Goal: Task Accomplishment & Management: Use online tool/utility

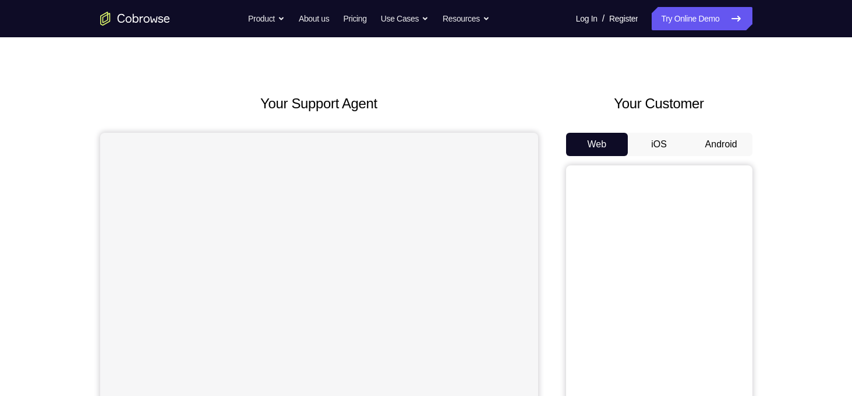
scroll to position [38, 0]
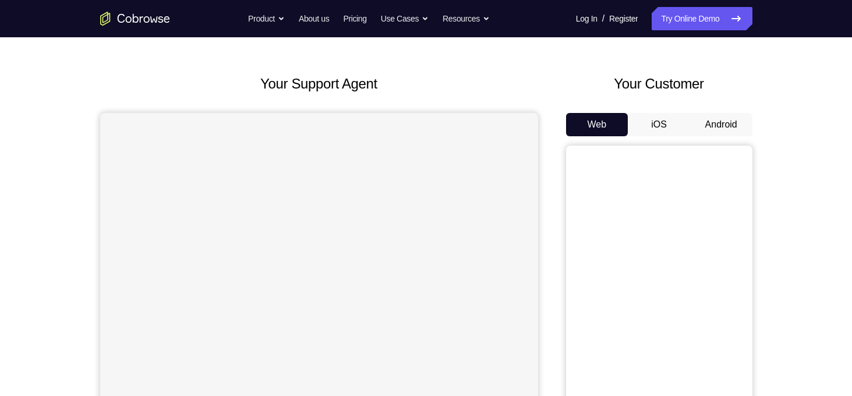
click at [733, 127] on button "Android" at bounding box center [721, 124] width 62 height 23
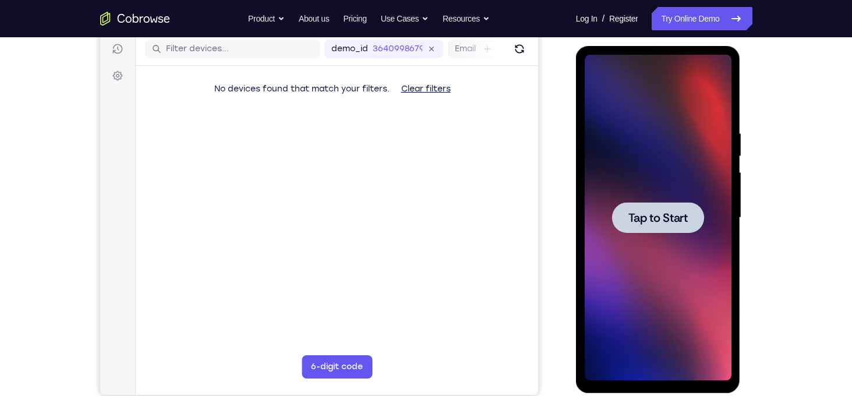
scroll to position [0, 0]
click at [646, 217] on span "Tap to Start" at bounding box center [657, 218] width 59 height 12
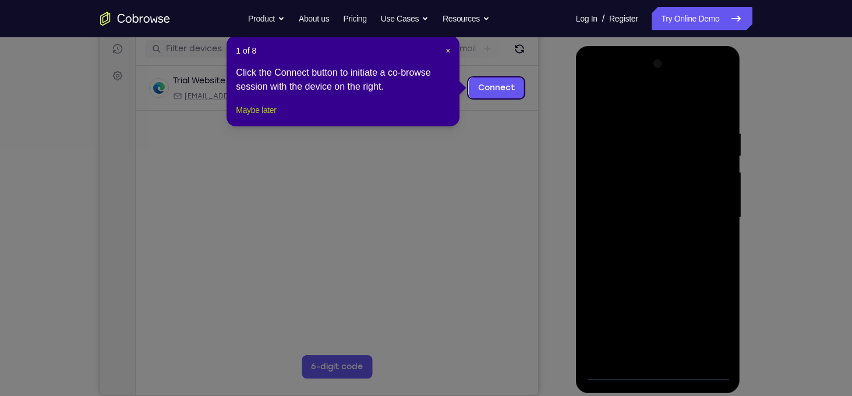
click at [269, 117] on button "Maybe later" at bounding box center [256, 110] width 40 height 14
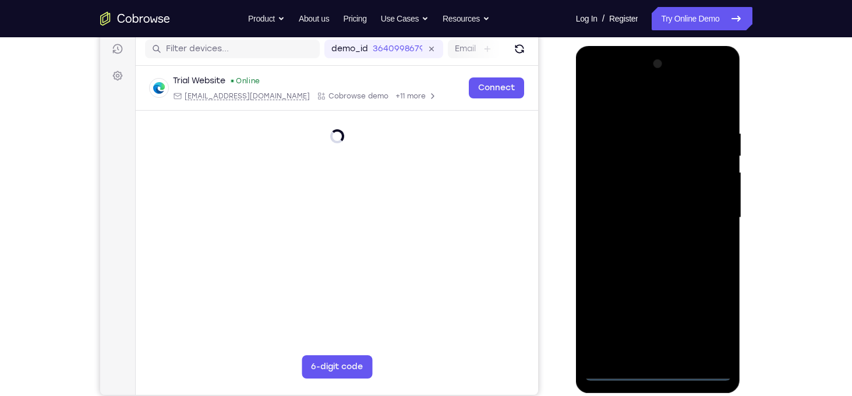
click at [665, 368] on div at bounding box center [658, 218] width 147 height 326
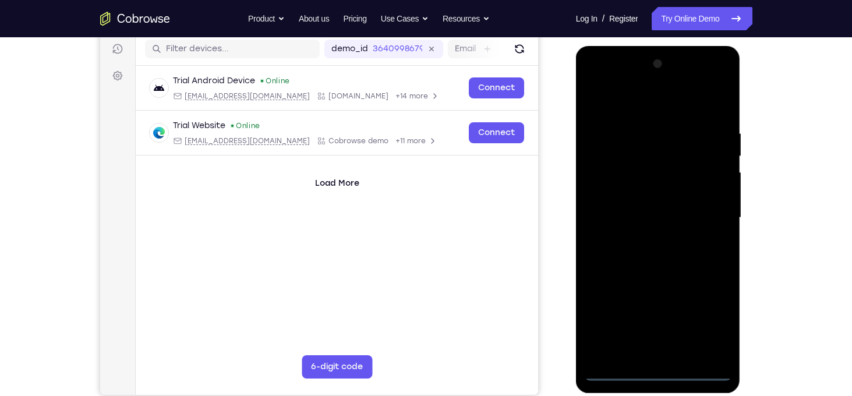
click at [660, 370] on div at bounding box center [658, 218] width 147 height 326
click at [705, 312] on div at bounding box center [658, 218] width 147 height 326
click at [644, 101] on div at bounding box center [658, 218] width 147 height 326
click at [704, 211] on div at bounding box center [658, 218] width 147 height 326
click at [674, 351] on div at bounding box center [658, 218] width 147 height 326
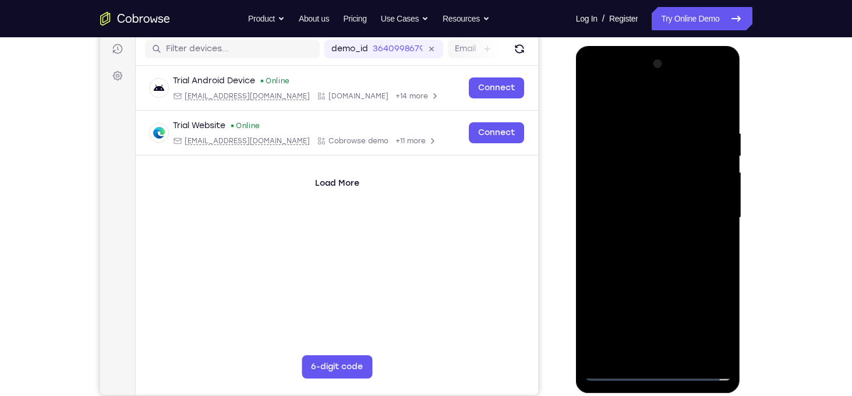
click at [687, 221] on div at bounding box center [658, 218] width 147 height 326
click at [636, 188] on div at bounding box center [658, 218] width 147 height 326
click at [593, 101] on div at bounding box center [658, 218] width 147 height 326
click at [687, 224] on div at bounding box center [658, 218] width 147 height 326
click at [648, 186] on div at bounding box center [658, 218] width 147 height 326
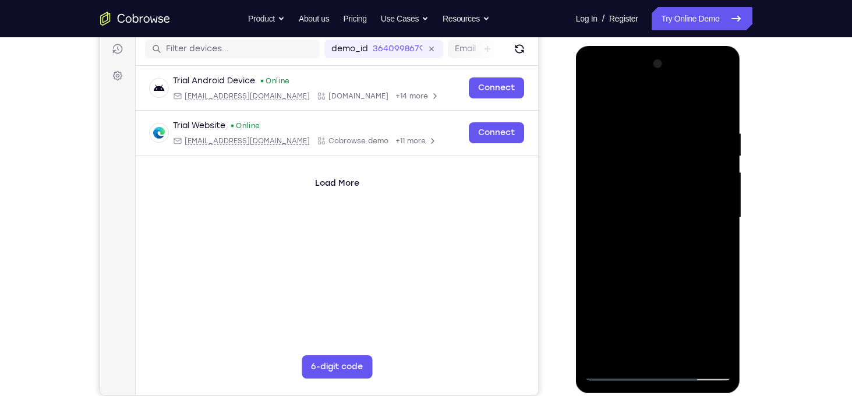
click at [634, 197] on div at bounding box center [658, 218] width 147 height 326
click at [652, 207] on div at bounding box center [658, 218] width 147 height 326
drag, startPoint x: 636, startPoint y: 206, endPoint x: 220, endPoint y: -64, distance: 496.2
click at [576, 46] on html "Online web based iOS Simulators and Android Emulators. Run iPhone, iPad, Mobile…" at bounding box center [659, 220] width 166 height 349
click at [595, 102] on div at bounding box center [658, 218] width 147 height 326
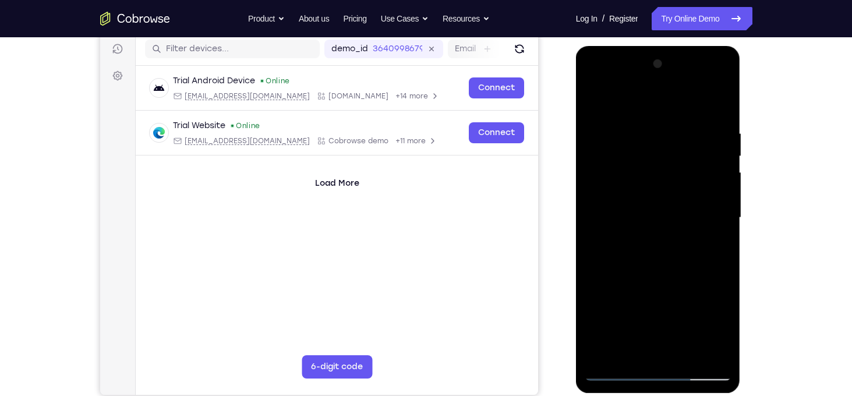
click at [603, 358] on div at bounding box center [658, 218] width 147 height 326
click at [657, 193] on div at bounding box center [658, 218] width 147 height 326
click at [650, 209] on div at bounding box center [658, 218] width 147 height 326
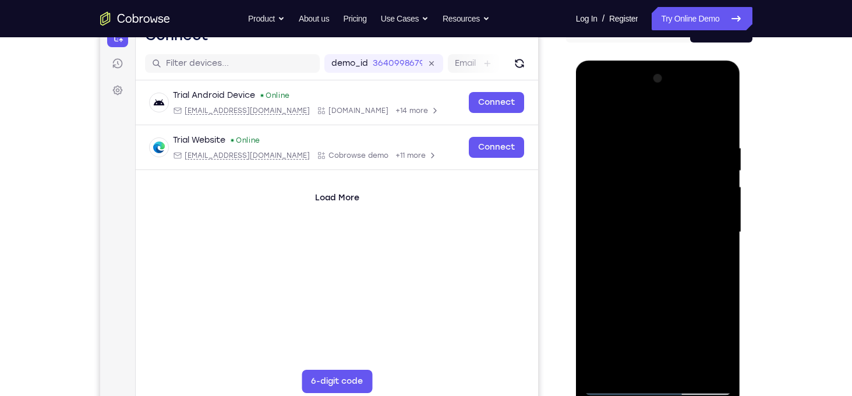
scroll to position [132, 0]
click at [721, 368] on div at bounding box center [658, 233] width 147 height 326
click at [722, 373] on div at bounding box center [658, 233] width 147 height 326
click at [679, 201] on div at bounding box center [658, 233] width 147 height 326
click at [670, 266] on div at bounding box center [658, 233] width 147 height 326
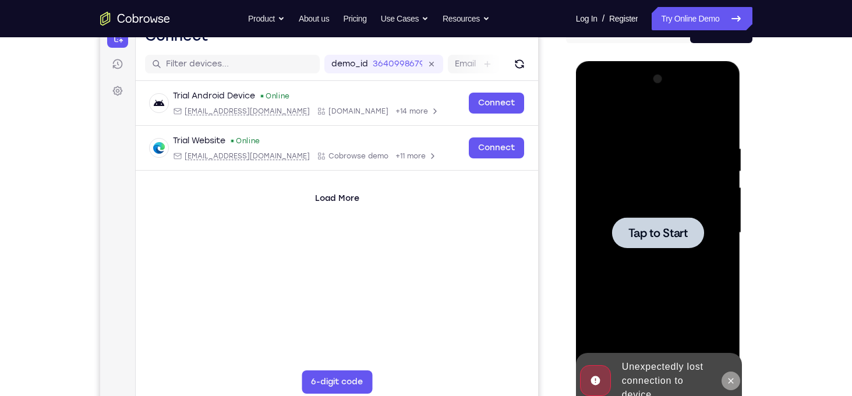
drag, startPoint x: 1319, startPoint y: 438, endPoint x: 732, endPoint y: 378, distance: 590.2
click at [732, 378] on icon at bounding box center [730, 380] width 9 height 9
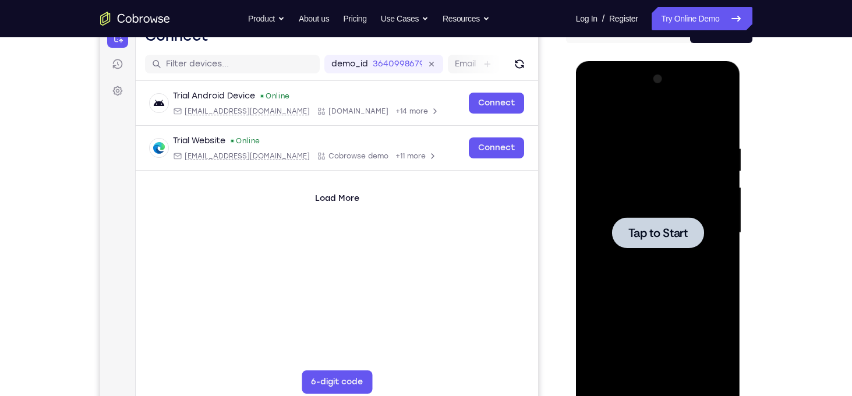
click at [696, 275] on div at bounding box center [658, 233] width 147 height 326
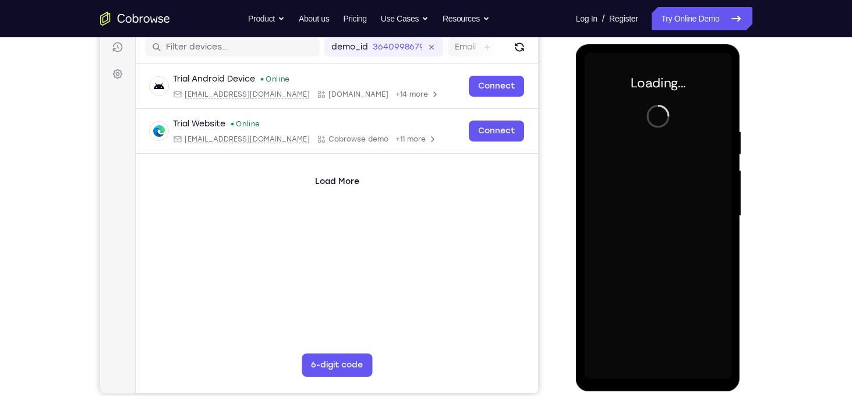
scroll to position [150, 0]
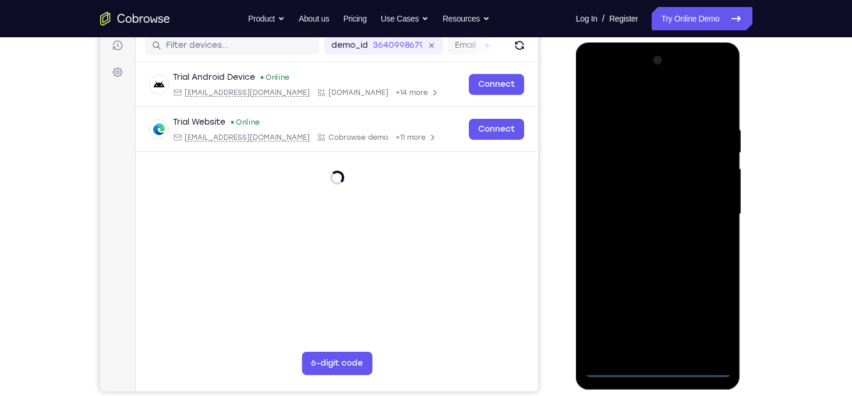
click at [658, 371] on div at bounding box center [658, 214] width 147 height 326
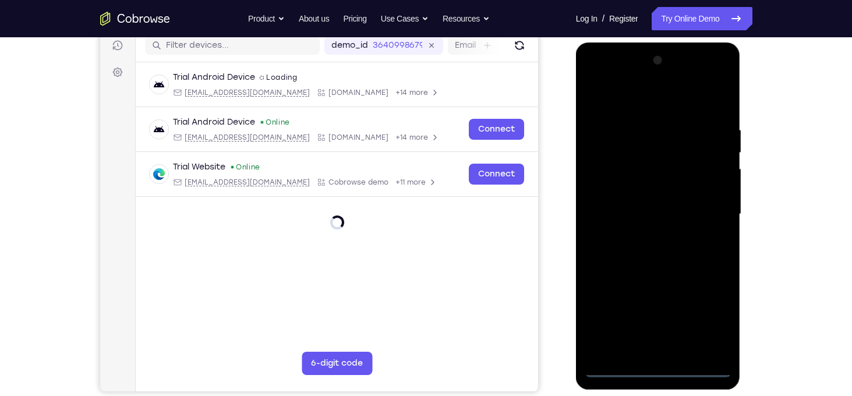
click at [704, 310] on div at bounding box center [658, 214] width 147 height 326
click at [653, 96] on div at bounding box center [658, 214] width 147 height 326
click at [708, 204] on div at bounding box center [658, 214] width 147 height 326
click at [646, 235] on div at bounding box center [658, 214] width 147 height 326
click at [654, 276] on div at bounding box center [658, 214] width 147 height 326
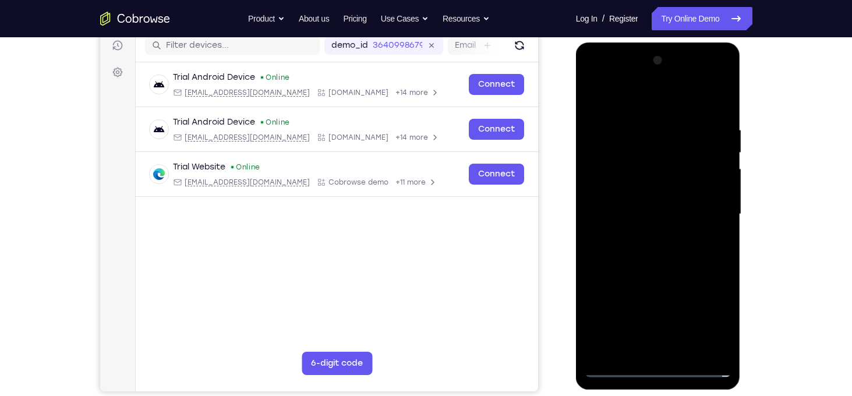
click at [664, 156] on div at bounding box center [658, 214] width 147 height 326
click at [646, 181] on div at bounding box center [658, 214] width 147 height 326
click at [669, 162] on div at bounding box center [658, 214] width 147 height 326
click at [648, 190] on div at bounding box center [658, 214] width 147 height 326
click at [722, 98] on div at bounding box center [658, 214] width 147 height 326
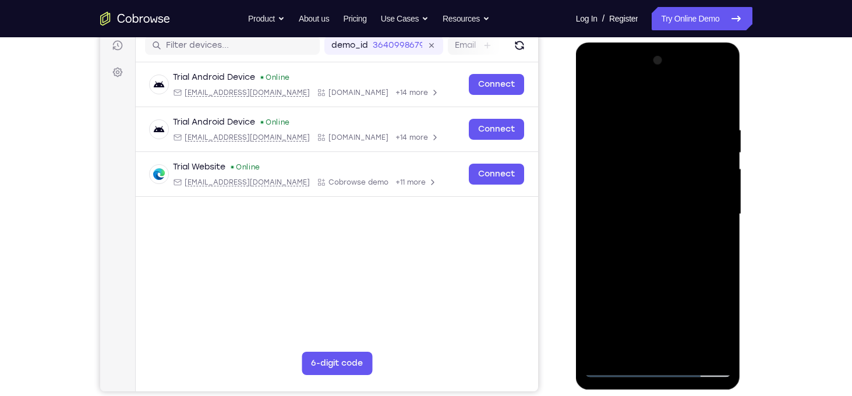
click at [602, 345] on div at bounding box center [658, 214] width 147 height 326
click at [689, 352] on div at bounding box center [658, 214] width 147 height 326
click at [654, 273] on div at bounding box center [658, 214] width 147 height 326
click at [645, 209] on div at bounding box center [658, 214] width 147 height 326
click at [630, 344] on div at bounding box center [658, 214] width 147 height 326
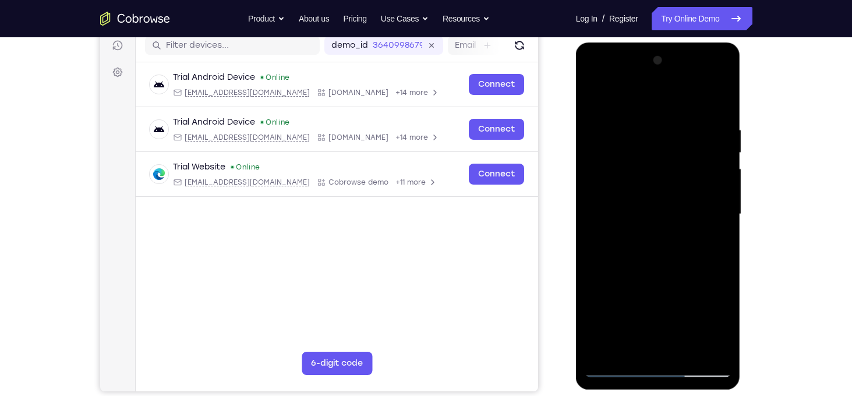
click at [721, 324] on div at bounding box center [658, 214] width 147 height 326
click at [727, 327] on div at bounding box center [658, 214] width 147 height 326
click at [626, 345] on div at bounding box center [658, 214] width 147 height 326
click at [693, 280] on div at bounding box center [658, 214] width 147 height 326
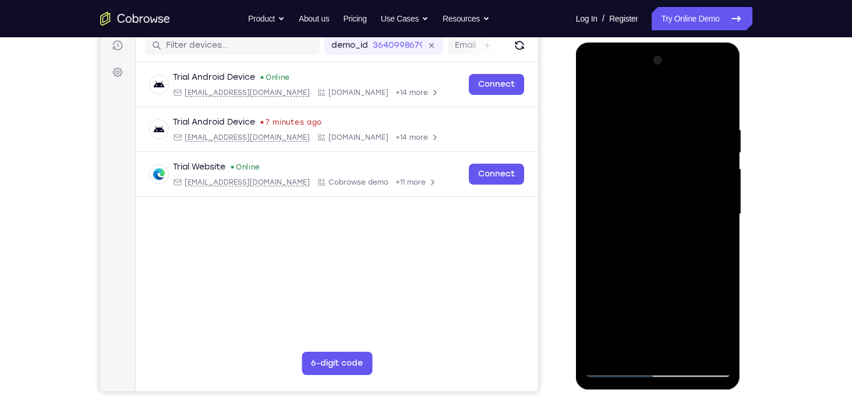
click at [710, 234] on div at bounding box center [658, 214] width 147 height 326
click at [719, 320] on div at bounding box center [658, 214] width 147 height 326
click at [648, 243] on div at bounding box center [658, 214] width 147 height 326
click at [629, 345] on div at bounding box center [658, 214] width 147 height 326
click at [691, 306] on div at bounding box center [658, 214] width 147 height 326
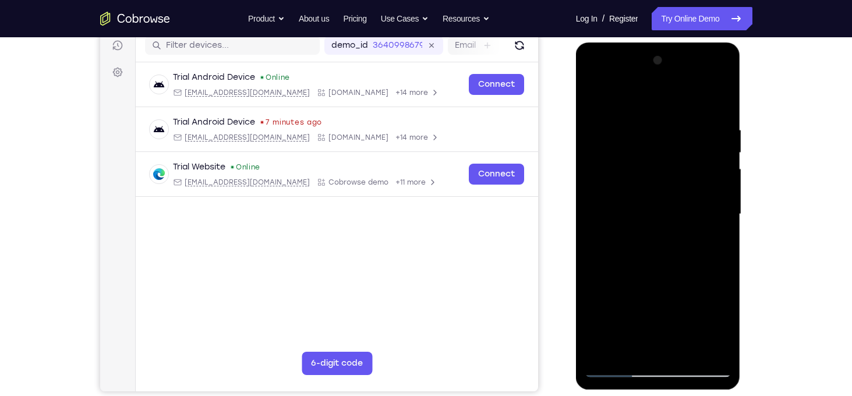
click at [711, 229] on div at bounding box center [658, 214] width 147 height 326
click at [625, 345] on div at bounding box center [658, 214] width 147 height 326
click at [692, 303] on div at bounding box center [658, 214] width 147 height 326
click at [716, 231] on div at bounding box center [658, 214] width 147 height 326
click at [594, 97] on div at bounding box center [658, 214] width 147 height 326
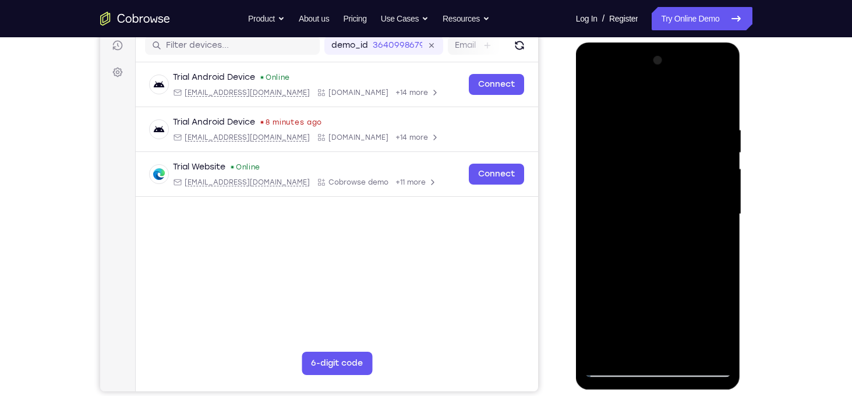
drag, startPoint x: 641, startPoint y: 315, endPoint x: 656, endPoint y: 223, distance: 92.6
click at [656, 223] on div at bounding box center [658, 214] width 147 height 326
click at [596, 93] on div at bounding box center [658, 214] width 147 height 326
drag, startPoint x: 716, startPoint y: 114, endPoint x: 613, endPoint y: 108, distance: 102.7
click at [613, 108] on div at bounding box center [658, 214] width 147 height 326
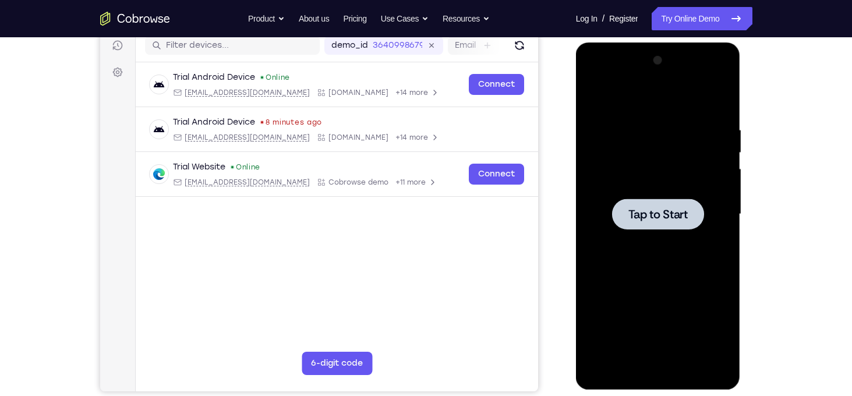
click at [639, 213] on span "Tap to Start" at bounding box center [657, 215] width 59 height 12
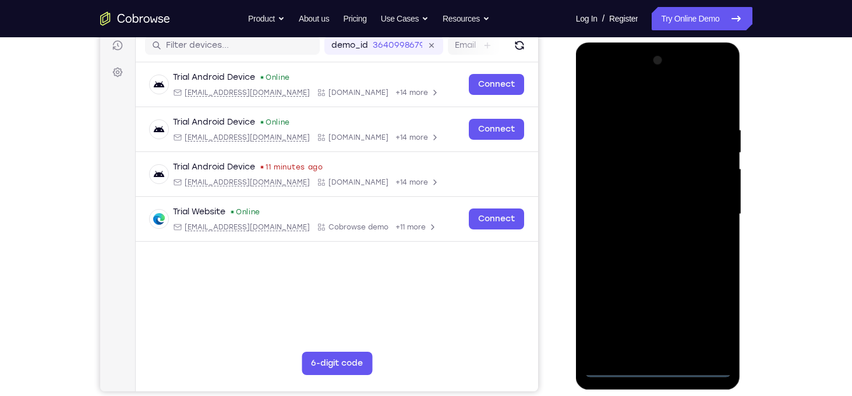
click at [663, 367] on div at bounding box center [658, 214] width 147 height 326
click at [708, 326] on div at bounding box center [658, 214] width 147 height 326
click at [629, 103] on div at bounding box center [658, 214] width 147 height 326
click at [714, 211] on div at bounding box center [658, 214] width 147 height 326
click at [646, 236] on div at bounding box center [658, 214] width 147 height 326
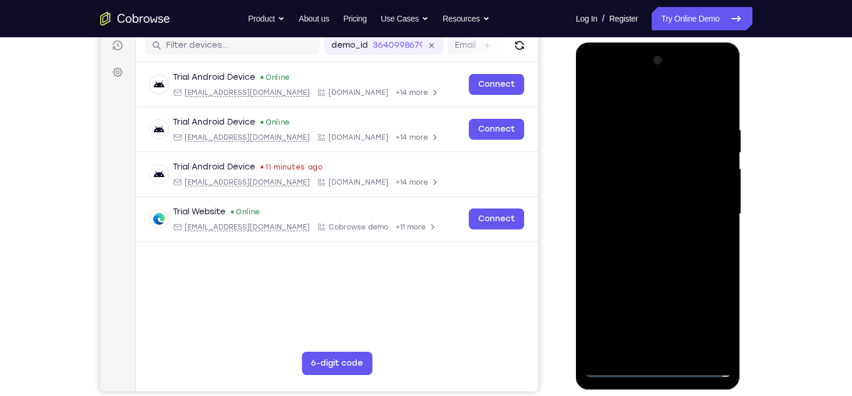
click at [645, 269] on div at bounding box center [658, 214] width 147 height 326
click at [645, 199] on div at bounding box center [658, 214] width 147 height 326
click at [646, 96] on div at bounding box center [658, 214] width 147 height 326
click at [620, 217] on div at bounding box center [658, 214] width 147 height 326
click at [705, 206] on div at bounding box center [658, 214] width 147 height 326
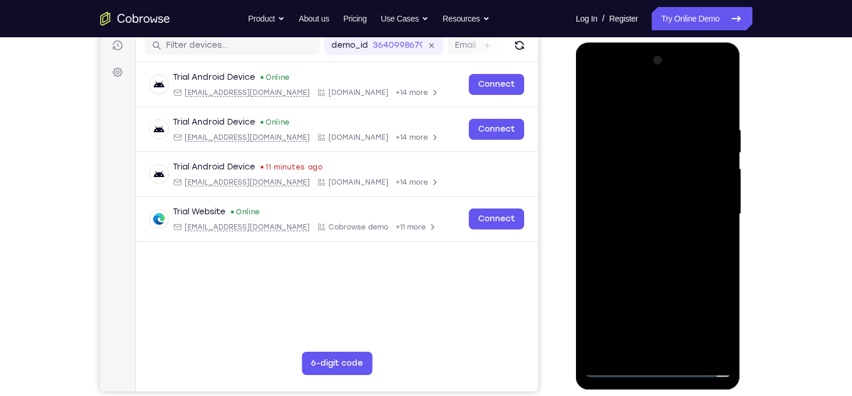
click at [705, 206] on div at bounding box center [658, 214] width 147 height 326
click at [641, 273] on div at bounding box center [658, 214] width 147 height 326
click at [592, 79] on div at bounding box center [658, 214] width 147 height 326
click at [644, 229] on div at bounding box center [658, 214] width 147 height 326
click at [655, 157] on div at bounding box center [658, 214] width 147 height 326
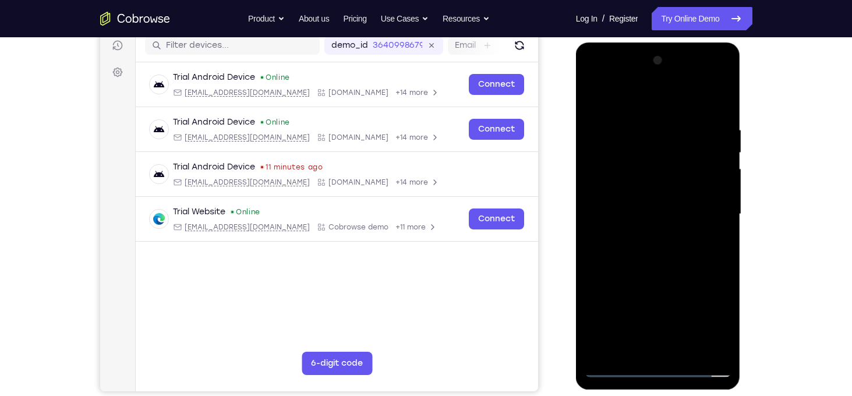
click at [640, 185] on div at bounding box center [658, 214] width 147 height 326
click at [661, 186] on div at bounding box center [658, 214] width 147 height 326
click at [668, 240] on div at bounding box center [658, 214] width 147 height 326
click at [633, 245] on div at bounding box center [658, 214] width 147 height 326
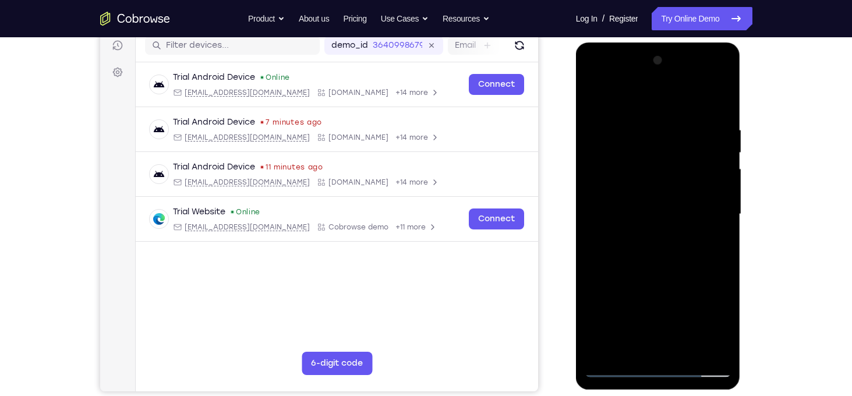
click at [655, 245] on div at bounding box center [658, 214] width 147 height 326
click at [626, 168] on div at bounding box center [658, 214] width 147 height 326
click at [622, 195] on div at bounding box center [658, 214] width 147 height 326
click at [633, 185] on div at bounding box center [658, 214] width 147 height 326
click at [670, 262] on div at bounding box center [658, 214] width 147 height 326
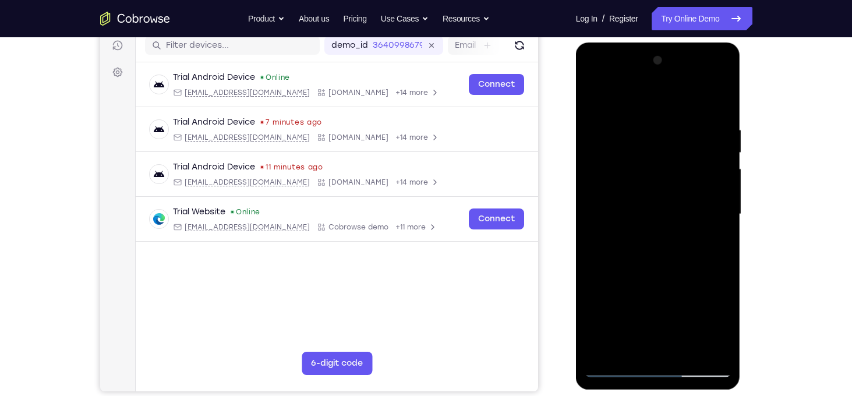
click at [685, 345] on div at bounding box center [658, 214] width 147 height 326
click at [663, 268] on div at bounding box center [658, 214] width 147 height 326
click at [658, 271] on div at bounding box center [658, 214] width 147 height 326
